Goal: Information Seeking & Learning: Check status

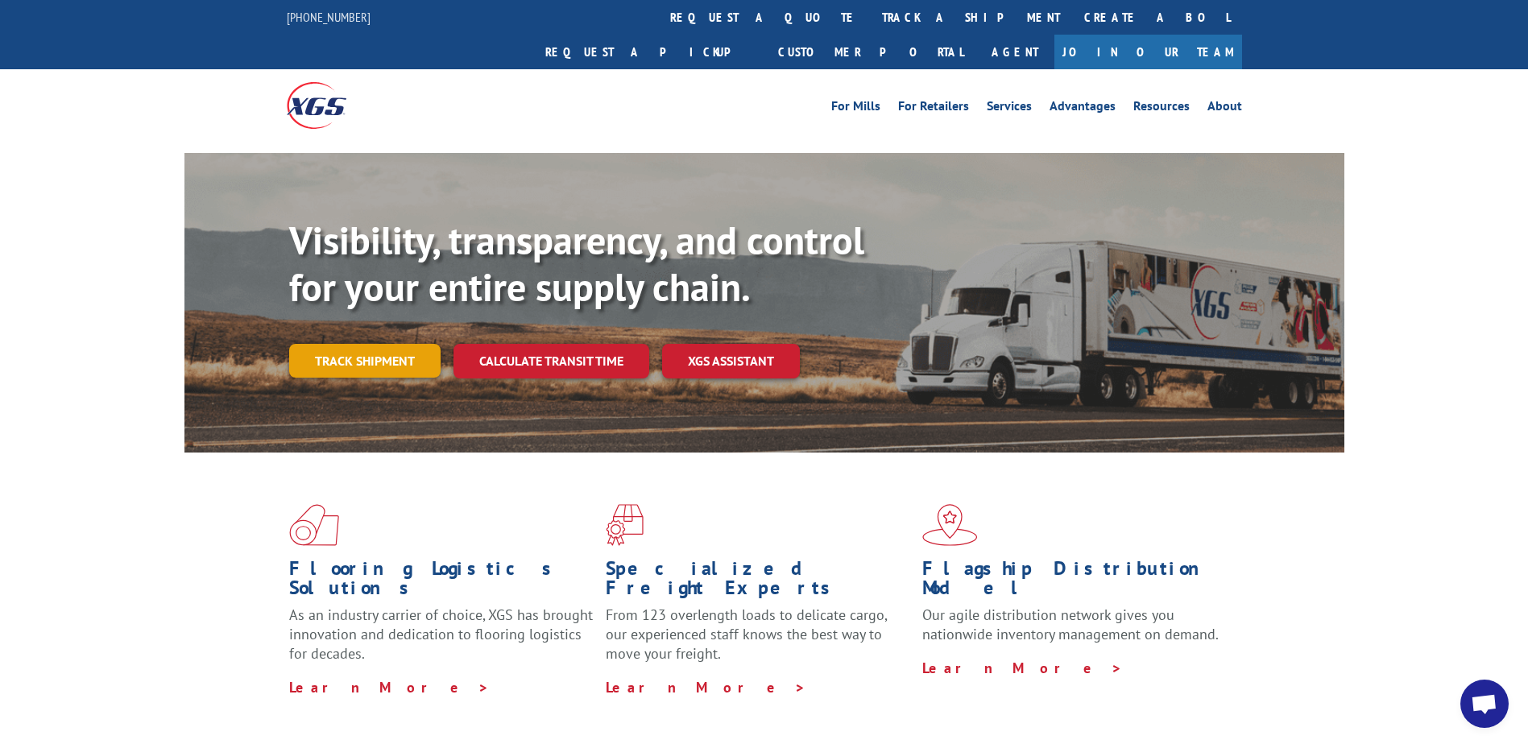
click at [376, 344] on link "Track shipment" at bounding box center [364, 361] width 151 height 34
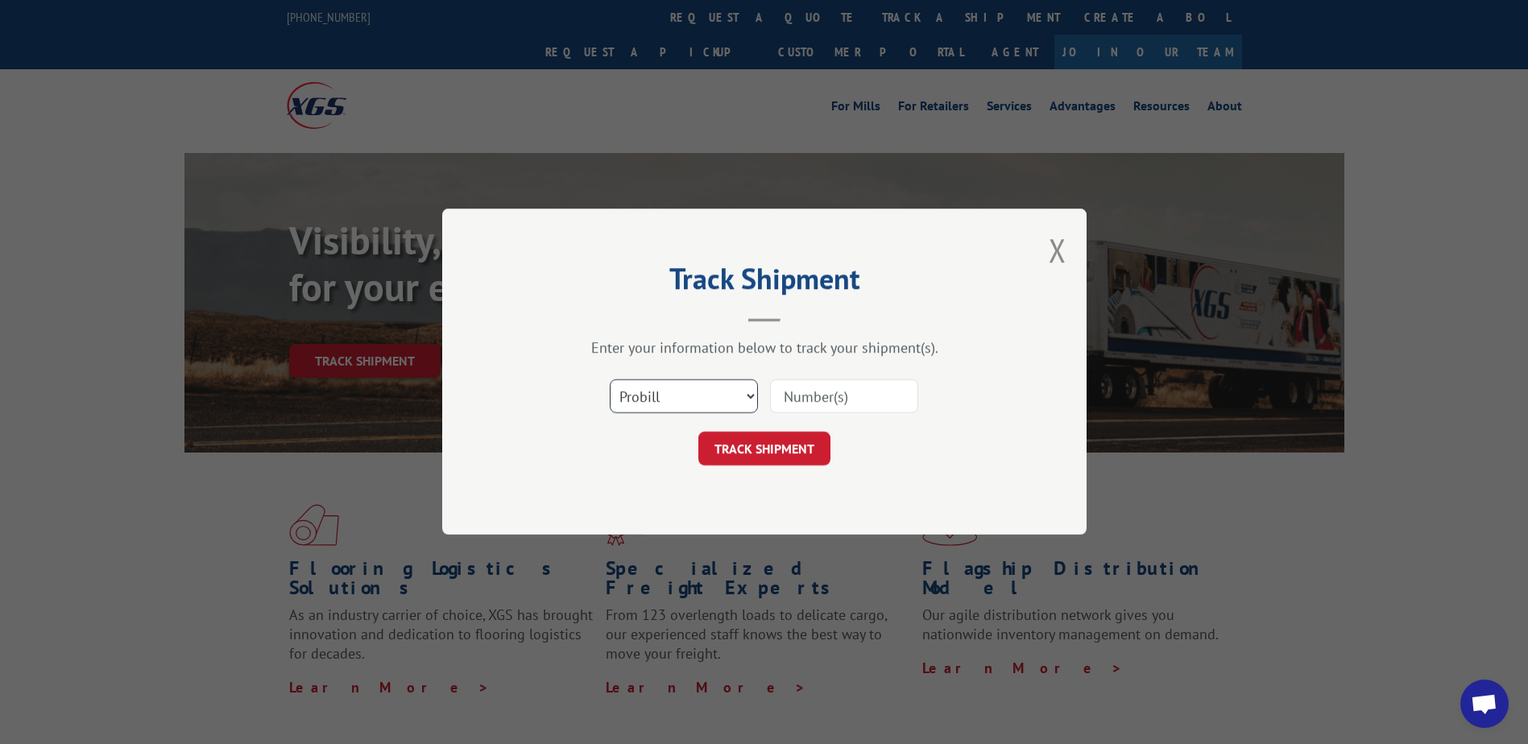
click at [677, 406] on select "Select category... Probill BOL PO" at bounding box center [684, 397] width 148 height 34
select select "bol"
click at [610, 380] on select "Select category... Probill BOL PO" at bounding box center [684, 397] width 148 height 34
click at [818, 400] on input at bounding box center [844, 397] width 148 height 34
paste input "6011133"
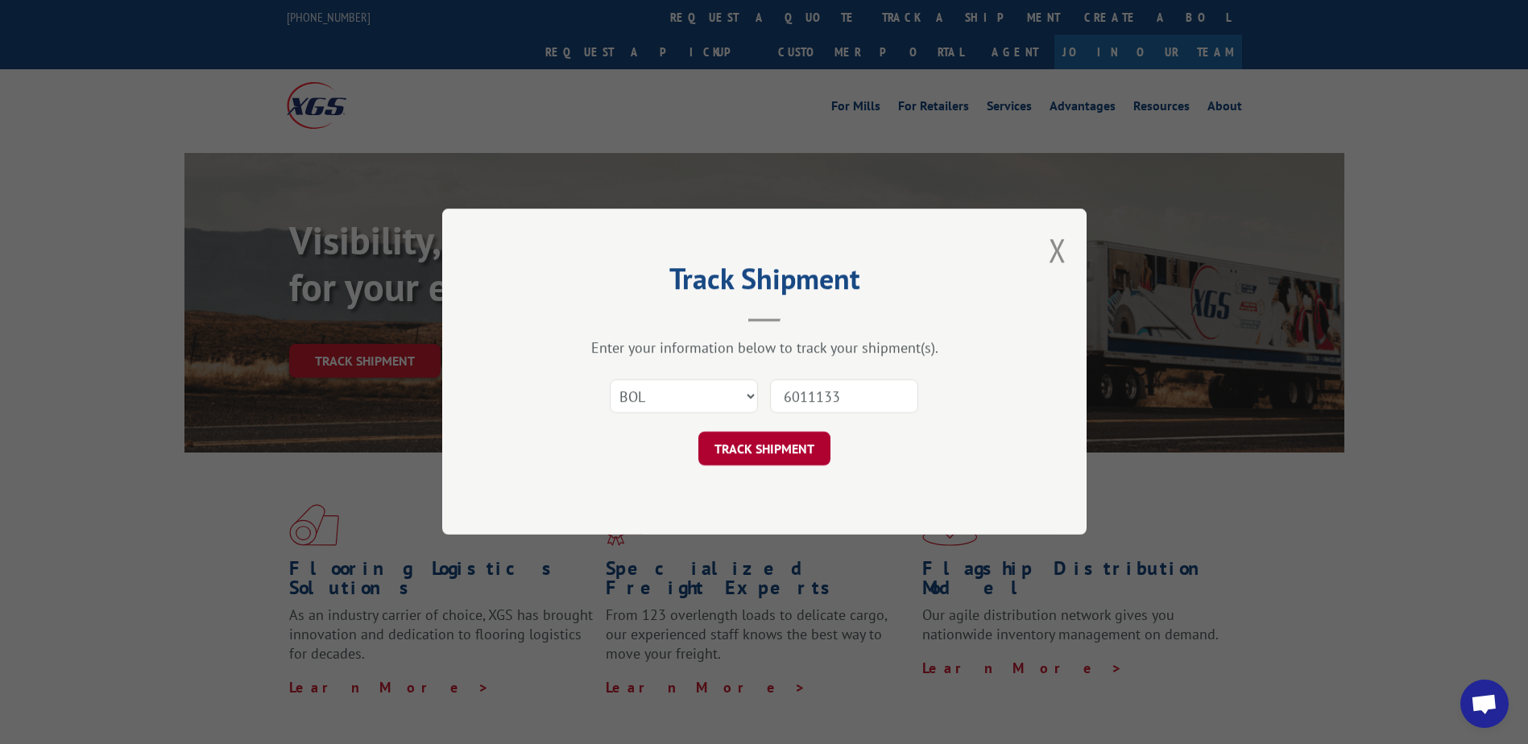
type input "6011133"
click at [767, 456] on button "TRACK SHIPMENT" at bounding box center [764, 450] width 132 height 34
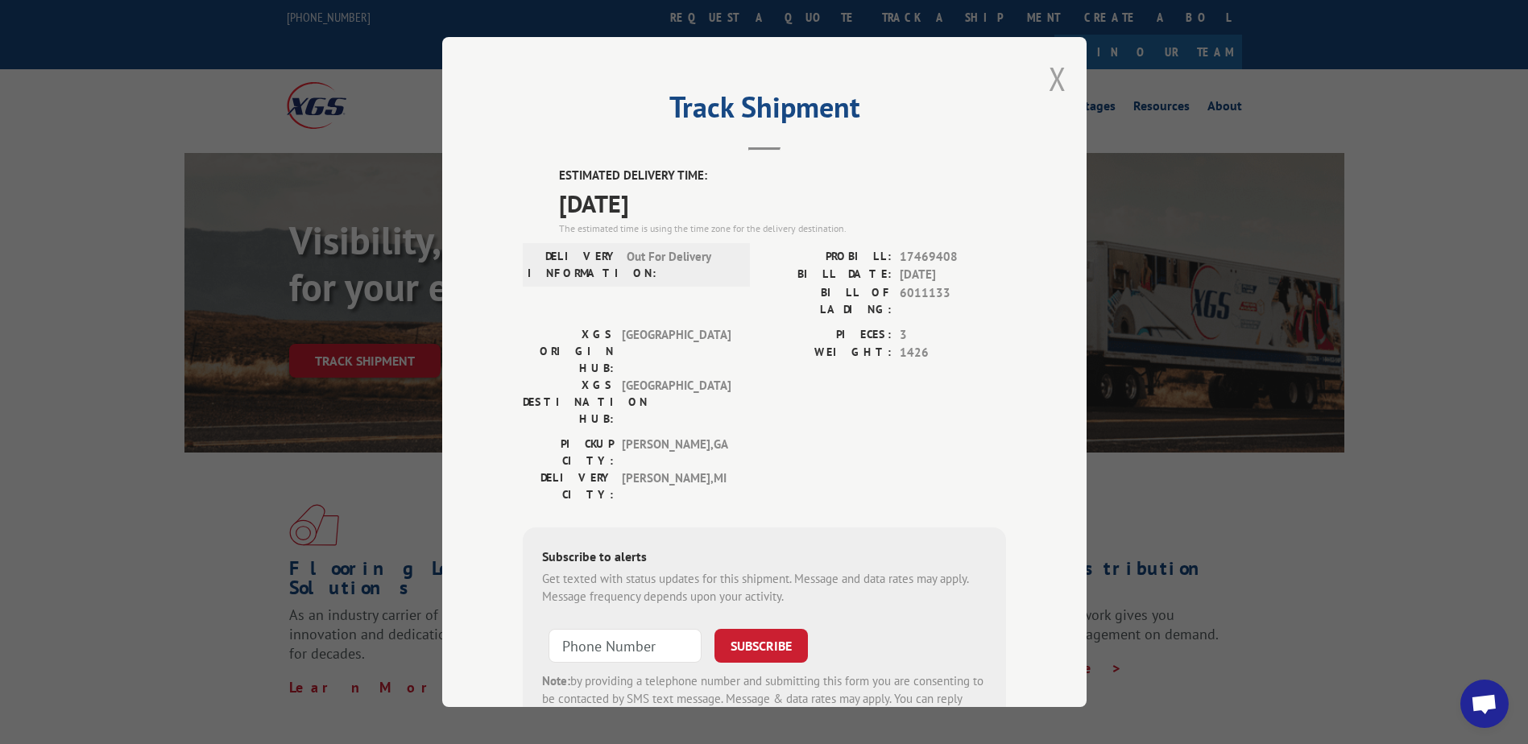
click at [1054, 84] on button "Close modal" at bounding box center [1058, 78] width 18 height 43
